Goal: Navigation & Orientation: Understand site structure

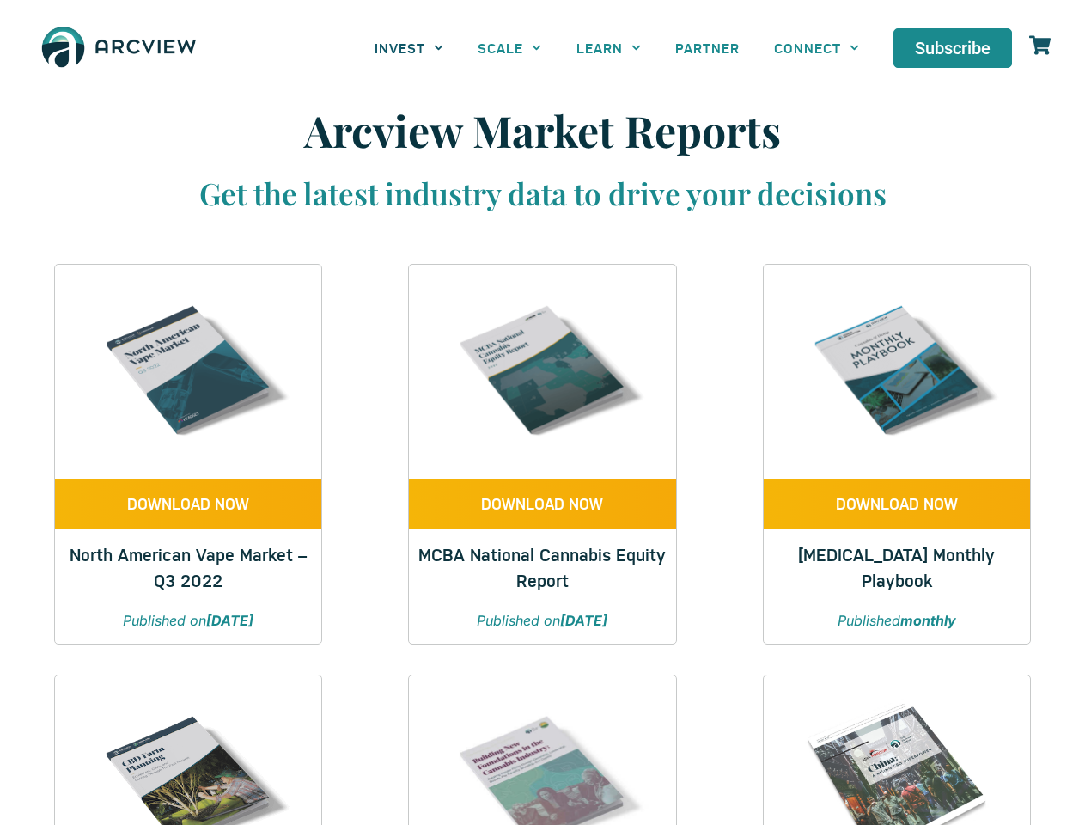
click at [409, 47] on link "INVEST" at bounding box center [409, 47] width 103 height 39
click at [510, 47] on link "SCALE" at bounding box center [510, 47] width 98 height 39
click at [608, 47] on link "LEARN" at bounding box center [608, 47] width 99 height 39
click at [816, 47] on link "CONNECT" at bounding box center [816, 47] width 119 height 39
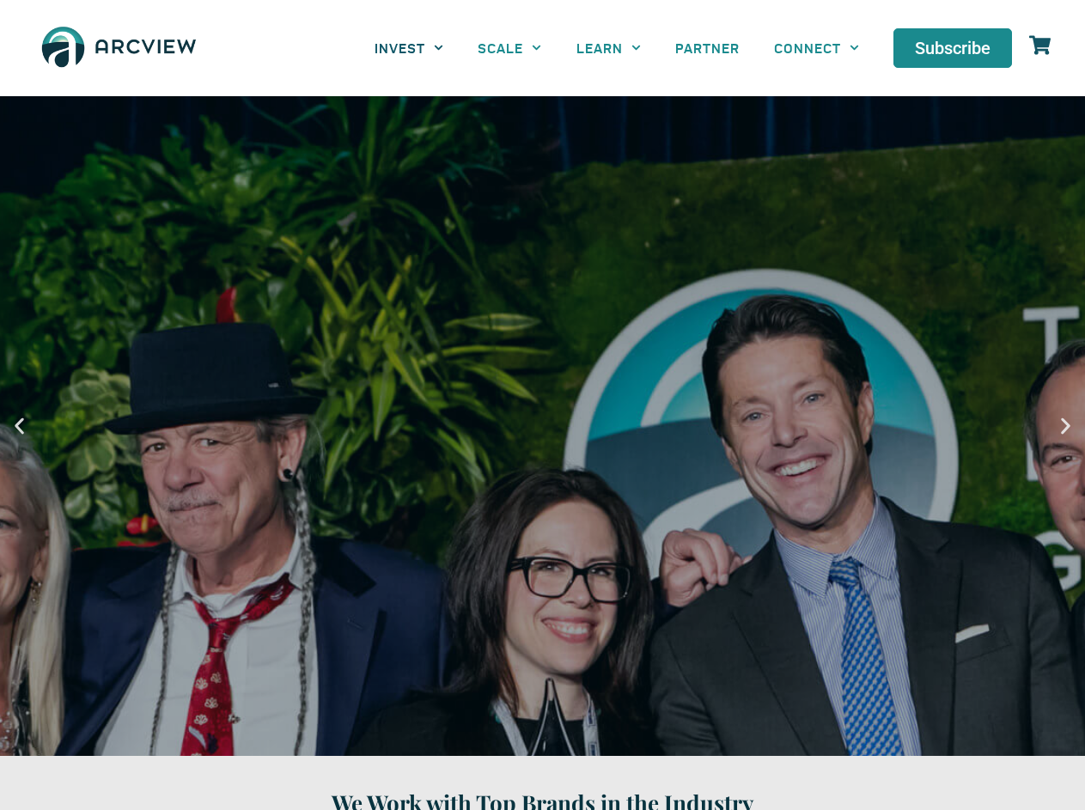
click at [409, 47] on link "INVEST" at bounding box center [409, 47] width 103 height 39
click at [510, 47] on link "SCALE" at bounding box center [510, 47] width 98 height 39
click at [608, 47] on link "LEARN" at bounding box center [608, 47] width 99 height 39
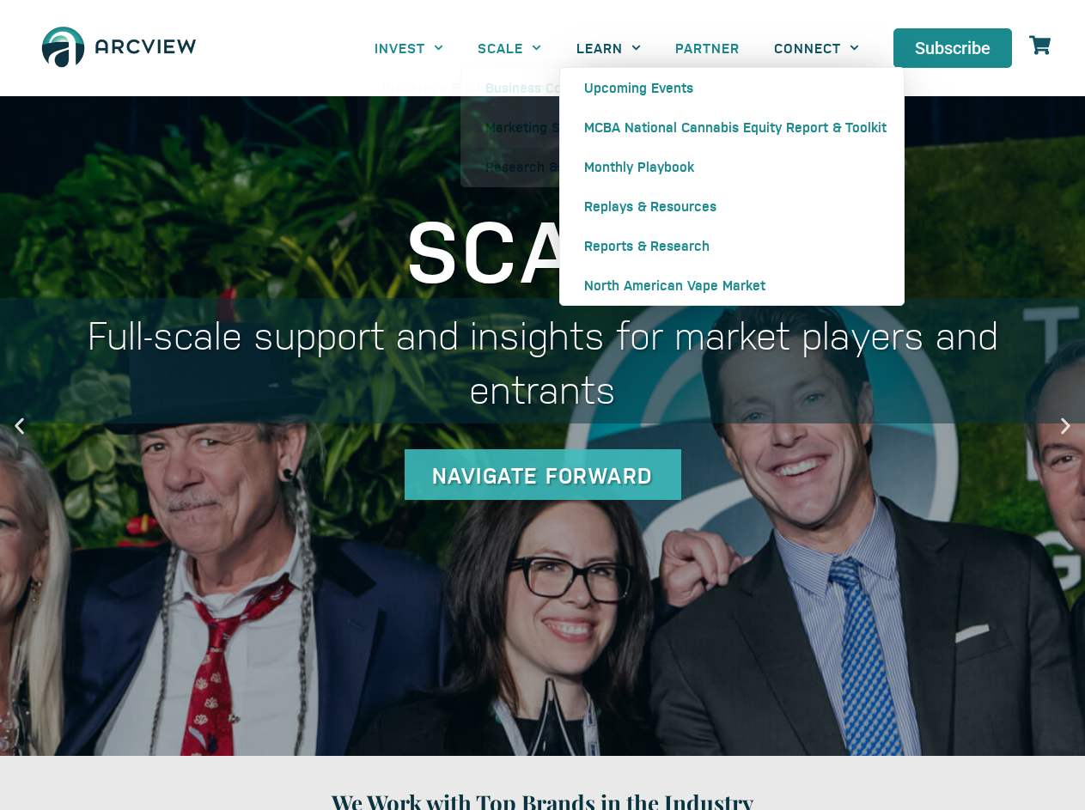
click at [816, 47] on link "CONNECT" at bounding box center [816, 47] width 119 height 39
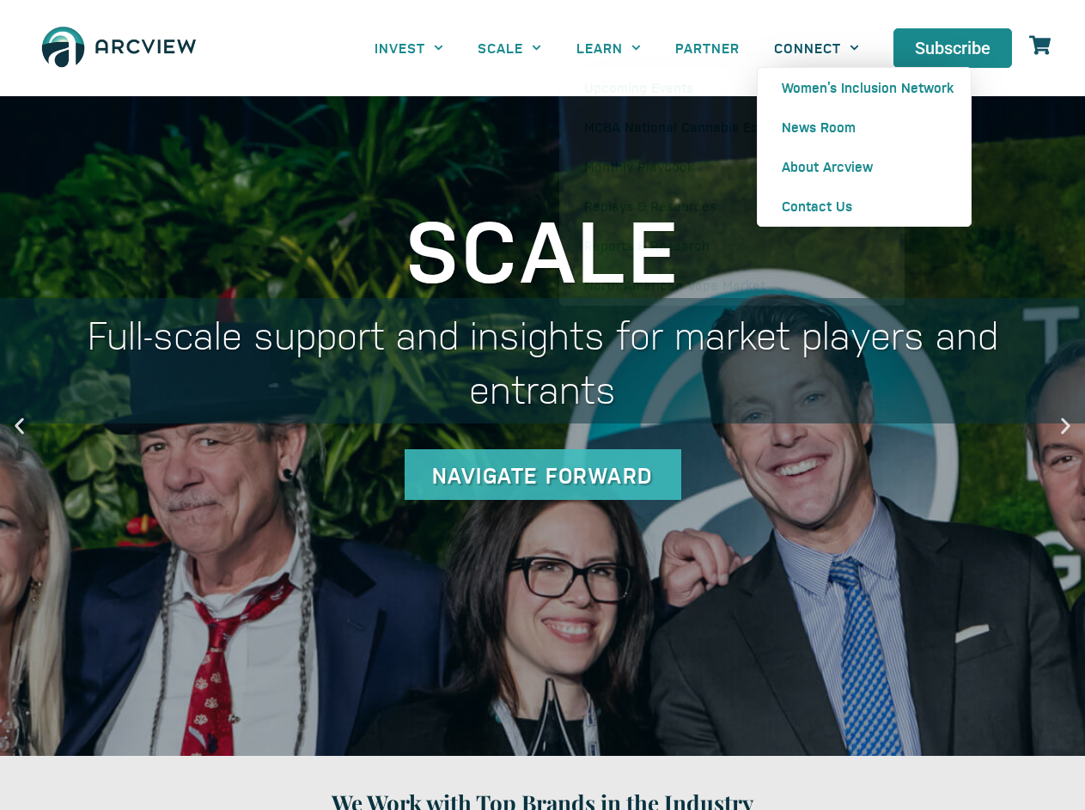
click at [19, 425] on icon "Previous slide" at bounding box center [19, 425] width 21 height 21
